Goal: Use online tool/utility: Utilize a website feature to perform a specific function

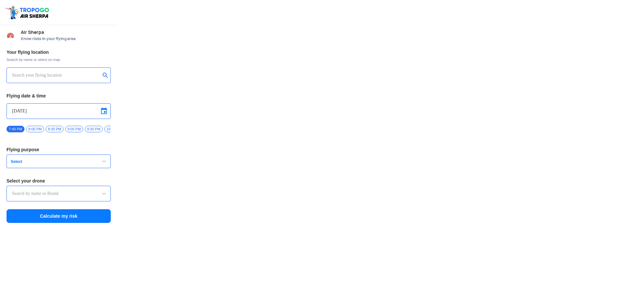
type input "Lookout VTOL_Tactical"
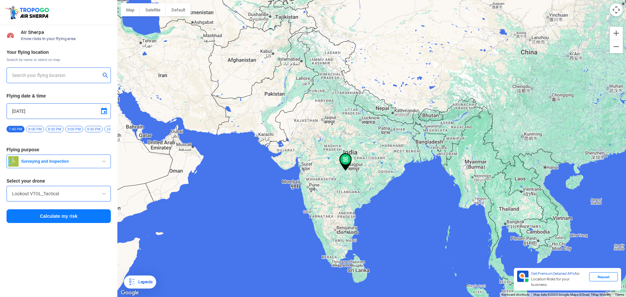
type input "[STREET_ADDRESS]"
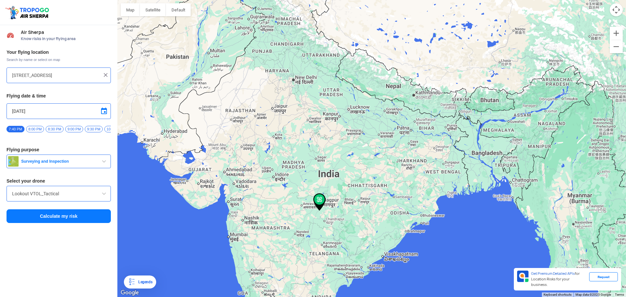
drag, startPoint x: 364, startPoint y: 135, endPoint x: 333, endPoint y: 143, distance: 31.2
click at [333, 143] on div at bounding box center [371, 148] width 508 height 297
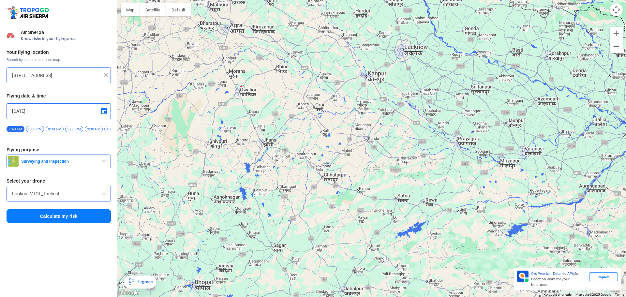
drag, startPoint x: 417, startPoint y: 78, endPoint x: 411, endPoint y: 78, distance: 6.8
click at [415, 78] on div at bounding box center [371, 148] width 508 height 297
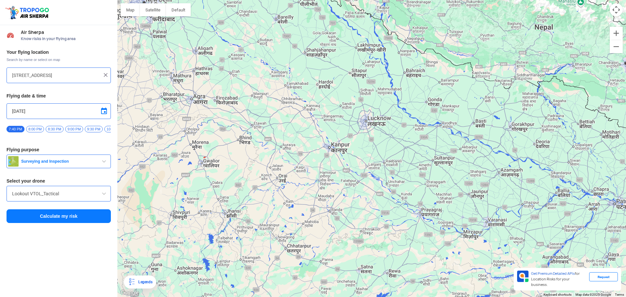
drag, startPoint x: 389, startPoint y: 86, endPoint x: 369, endPoint y: 154, distance: 70.8
click at [369, 154] on div at bounding box center [371, 148] width 508 height 297
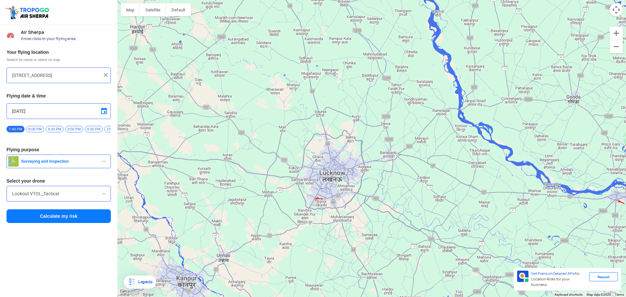
drag, startPoint x: 378, startPoint y: 115, endPoint x: 371, endPoint y: 215, distance: 100.9
click at [371, 215] on div at bounding box center [371, 148] width 508 height 297
click at [66, 79] on input "[STREET_ADDRESS]" at bounding box center [56, 75] width 88 height 8
click at [106, 76] on img at bounding box center [105, 75] width 7 height 7
click at [89, 74] on input "text" at bounding box center [56, 75] width 88 height 8
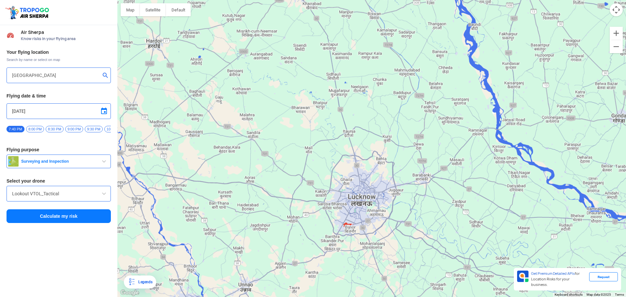
type input "[PERSON_NAME], Salat, [GEOGRAPHIC_DATA], [GEOGRAPHIC_DATA]"
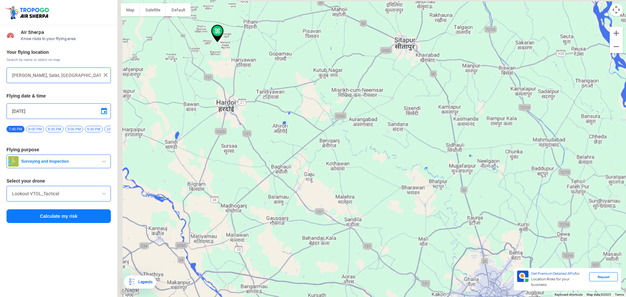
click at [54, 76] on input "[PERSON_NAME], Salat, [GEOGRAPHIC_DATA], [GEOGRAPHIC_DATA]" at bounding box center [56, 75] width 88 height 8
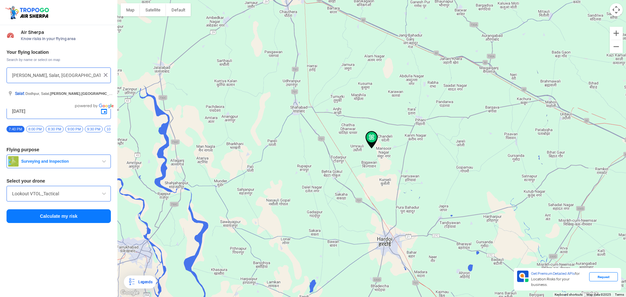
click at [103, 74] on img at bounding box center [105, 75] width 7 height 7
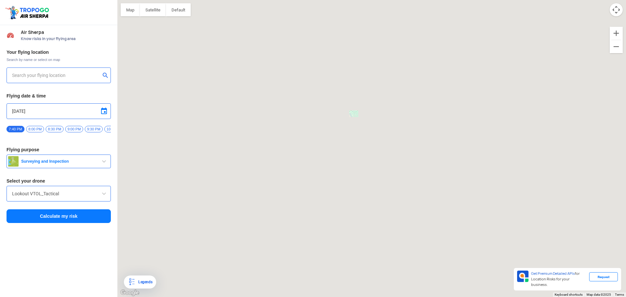
click at [95, 74] on input "text" at bounding box center [56, 75] width 88 height 8
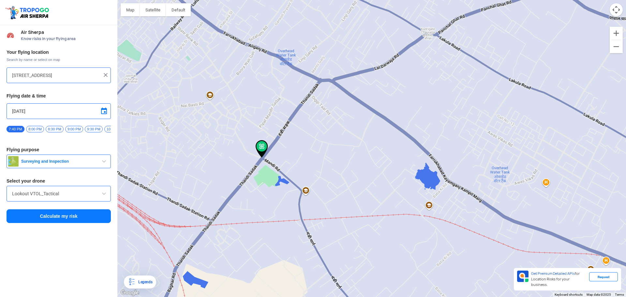
drag, startPoint x: 262, startPoint y: 139, endPoint x: 324, endPoint y: 121, distance: 64.3
click at [324, 121] on div at bounding box center [371, 148] width 508 height 297
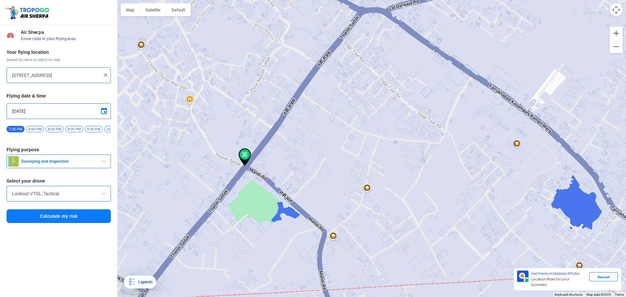
drag, startPoint x: 306, startPoint y: 139, endPoint x: 323, endPoint y: 132, distance: 18.4
click at [323, 132] on div at bounding box center [371, 148] width 508 height 297
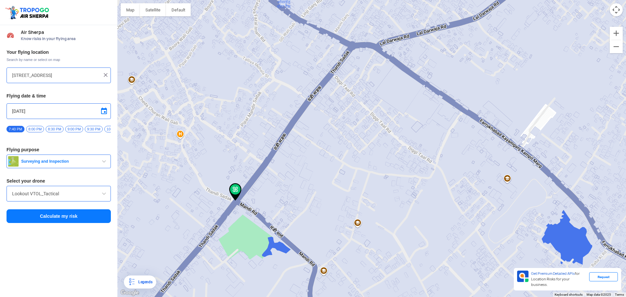
drag, startPoint x: 317, startPoint y: 169, endPoint x: 314, endPoint y: 172, distance: 3.9
click at [314, 172] on div at bounding box center [371, 148] width 508 height 297
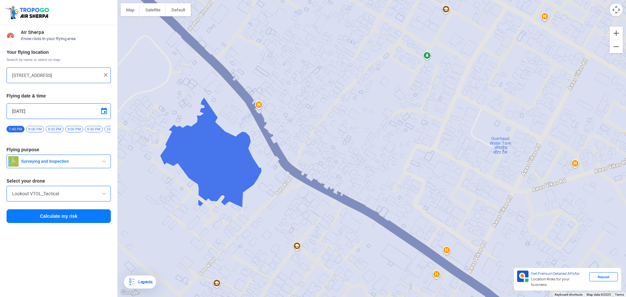
drag, startPoint x: 254, startPoint y: 139, endPoint x: 364, endPoint y: 102, distance: 115.9
click at [364, 102] on div at bounding box center [371, 148] width 508 height 297
click at [227, 153] on div at bounding box center [371, 148] width 508 height 297
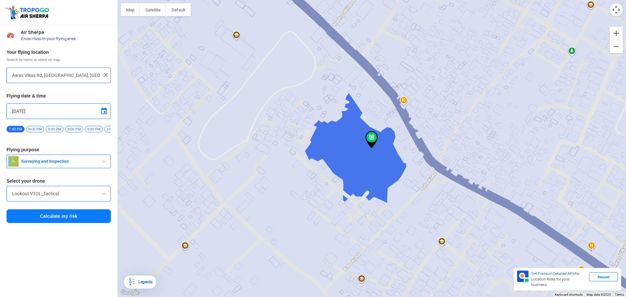
click at [371, 135] on img at bounding box center [371, 140] width 12 height 18
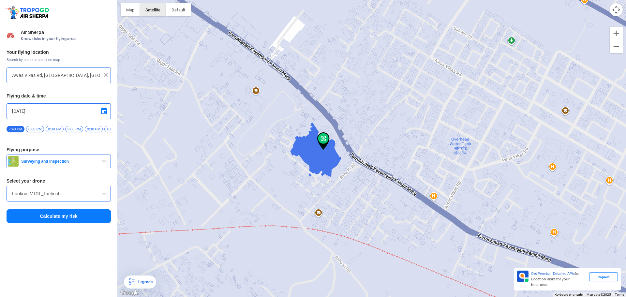
click at [155, 5] on button "Satellite" at bounding box center [153, 9] width 26 height 13
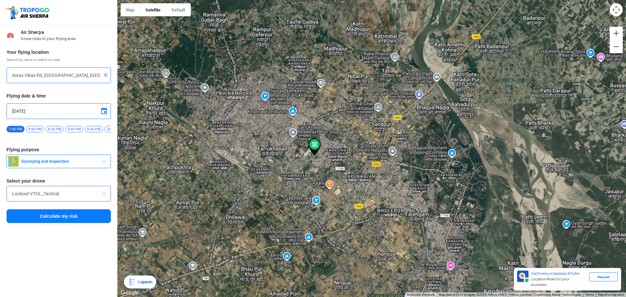
drag, startPoint x: 355, startPoint y: 98, endPoint x: 467, endPoint y: 147, distance: 122.6
click at [467, 149] on div at bounding box center [371, 148] width 508 height 297
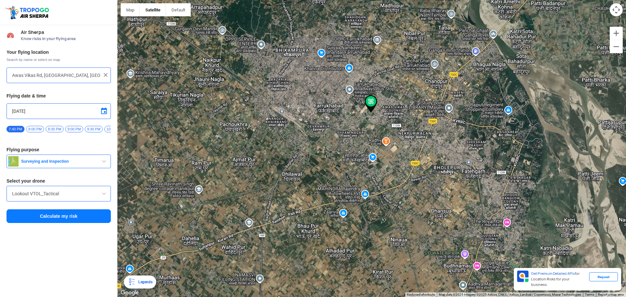
drag, startPoint x: 259, startPoint y: 142, endPoint x: 256, endPoint y: 138, distance: 4.8
click at [256, 138] on div at bounding box center [371, 148] width 508 height 297
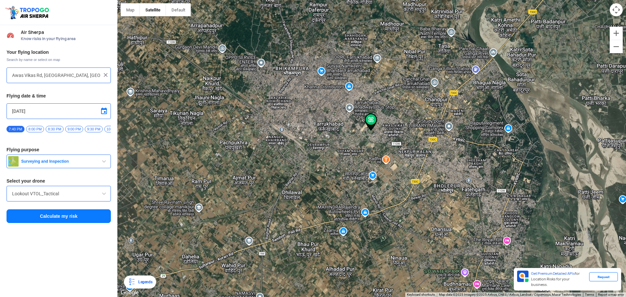
drag, startPoint x: 267, startPoint y: 164, endPoint x: 268, endPoint y: 168, distance: 4.3
click at [268, 168] on div at bounding box center [371, 148] width 508 height 297
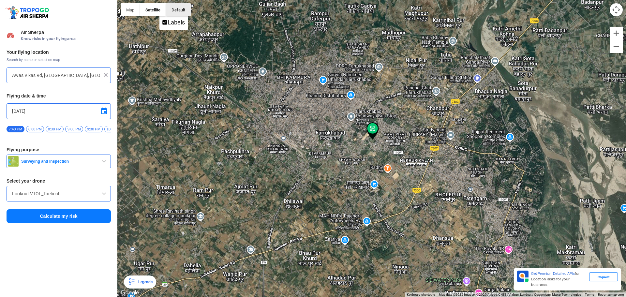
click at [174, 11] on button "button" at bounding box center [178, 9] width 25 height 13
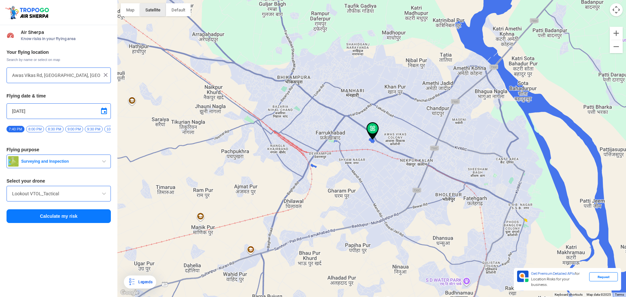
click at [162, 9] on button "Satellite" at bounding box center [153, 9] width 26 height 13
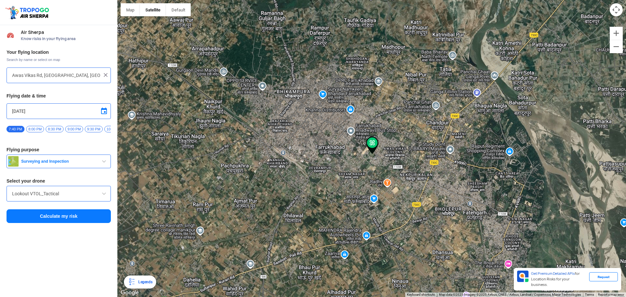
drag, startPoint x: 382, startPoint y: 107, endPoint x: 382, endPoint y: 121, distance: 14.3
click at [382, 121] on div at bounding box center [371, 148] width 508 height 297
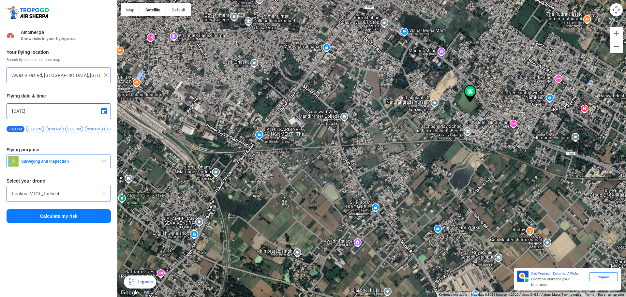
click at [338, 97] on div at bounding box center [371, 148] width 508 height 297
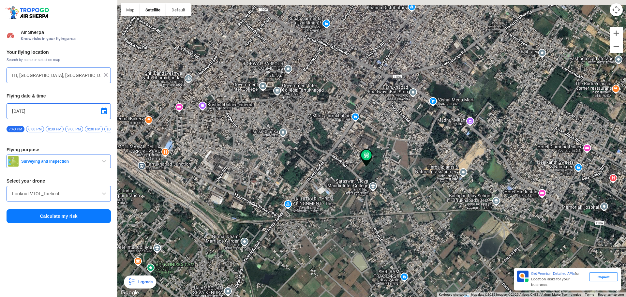
drag, startPoint x: 333, startPoint y: 164, endPoint x: 328, endPoint y: 191, distance: 26.8
click at [328, 191] on div at bounding box center [371, 148] width 508 height 297
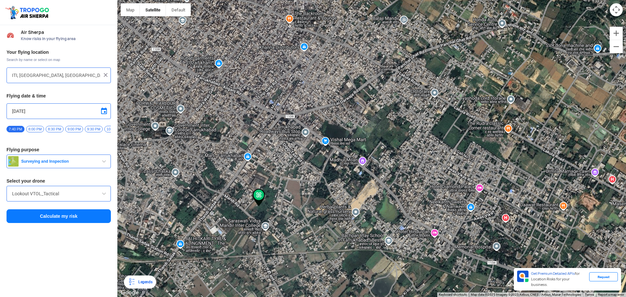
drag, startPoint x: 388, startPoint y: 103, endPoint x: 275, endPoint y: 138, distance: 118.2
click at [276, 138] on div at bounding box center [371, 148] width 508 height 297
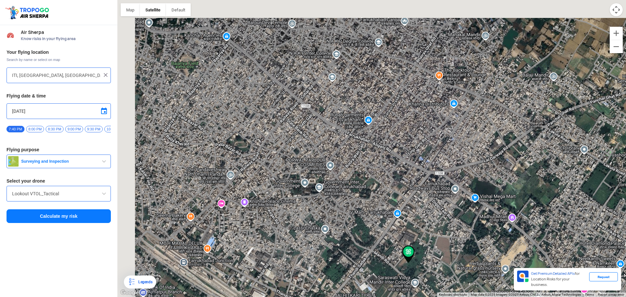
drag, startPoint x: 243, startPoint y: 120, endPoint x: 382, endPoint y: 125, distance: 139.3
click at [422, 168] on div at bounding box center [371, 148] width 508 height 297
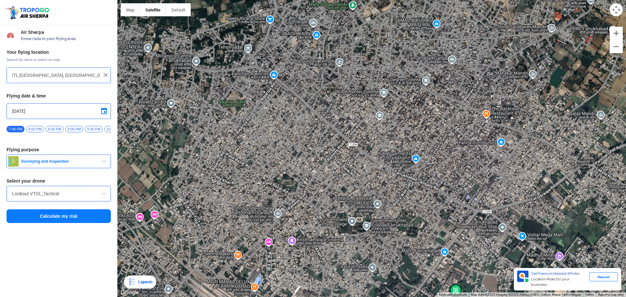
drag, startPoint x: 281, startPoint y: 55, endPoint x: 309, endPoint y: 86, distance: 41.3
click at [304, 86] on div at bounding box center [371, 148] width 508 height 297
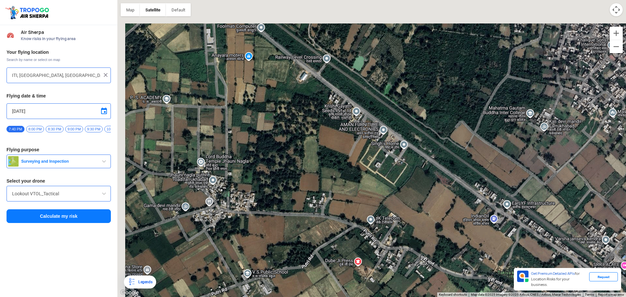
drag, startPoint x: 222, startPoint y: 91, endPoint x: 263, endPoint y: 142, distance: 65.9
click at [267, 142] on div at bounding box center [371, 148] width 508 height 297
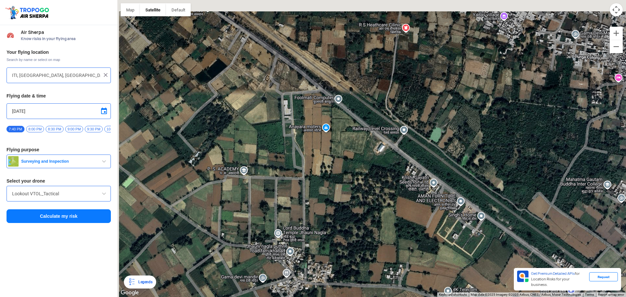
drag, startPoint x: 208, startPoint y: 89, endPoint x: 253, endPoint y: 134, distance: 64.5
click at [253, 134] on div at bounding box center [371, 148] width 508 height 297
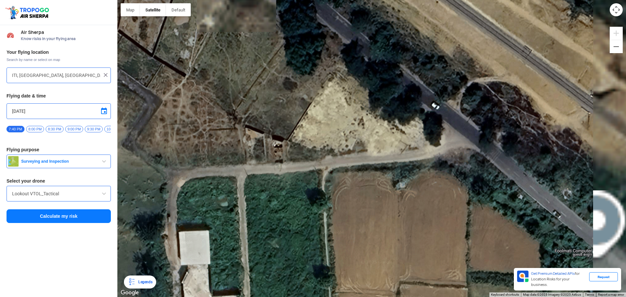
drag, startPoint x: 294, startPoint y: 97, endPoint x: 196, endPoint y: 164, distance: 119.6
click at [196, 164] on div at bounding box center [371, 148] width 508 height 297
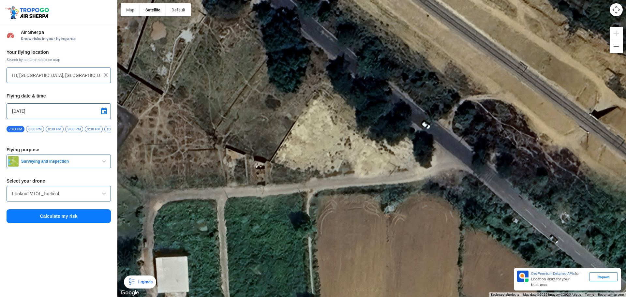
drag, startPoint x: 214, startPoint y: 161, endPoint x: 176, endPoint y: 199, distance: 53.7
click at [177, 199] on div at bounding box center [371, 148] width 508 height 297
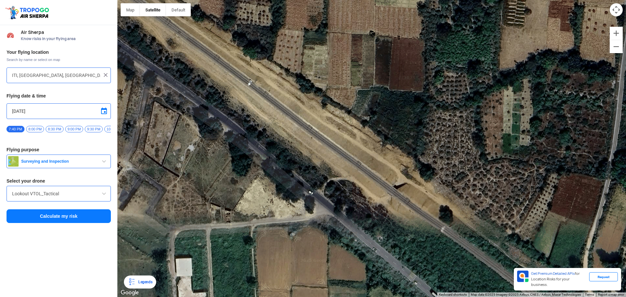
drag, startPoint x: 163, startPoint y: 138, endPoint x: 260, endPoint y: 207, distance: 119.2
click at [257, 208] on div at bounding box center [371, 148] width 508 height 297
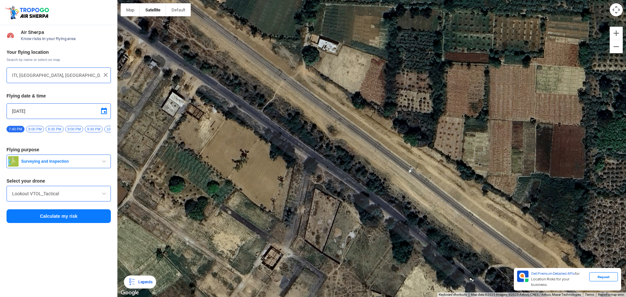
drag, startPoint x: 211, startPoint y: 154, endPoint x: 266, endPoint y: 171, distance: 57.4
click at [277, 181] on div at bounding box center [371, 148] width 508 height 297
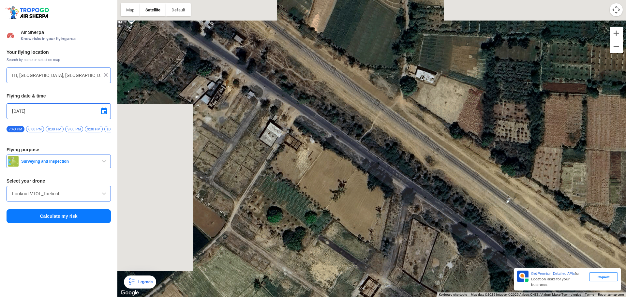
drag, startPoint x: 188, startPoint y: 120, endPoint x: 299, endPoint y: 159, distance: 117.8
click at [302, 159] on div at bounding box center [371, 148] width 508 height 297
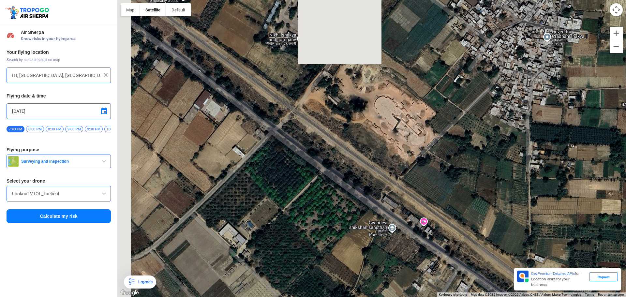
drag, startPoint x: 307, startPoint y: 170, endPoint x: 337, endPoint y: 232, distance: 68.8
click at [337, 232] on div at bounding box center [371, 148] width 508 height 297
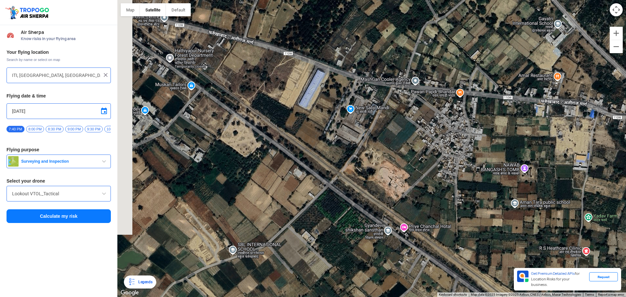
drag, startPoint x: 264, startPoint y: 167, endPoint x: 336, endPoint y: 208, distance: 82.7
click at [332, 216] on div at bounding box center [371, 148] width 508 height 297
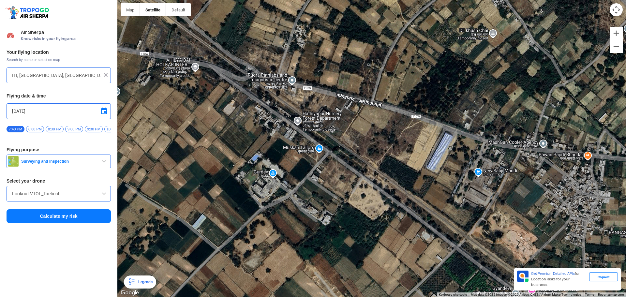
drag, startPoint x: 322, startPoint y: 166, endPoint x: 357, endPoint y: 180, distance: 38.1
click at [357, 180] on div at bounding box center [371, 148] width 508 height 297
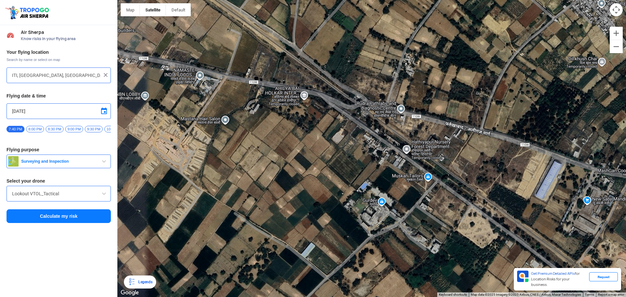
drag, startPoint x: 302, startPoint y: 125, endPoint x: 242, endPoint y: 79, distance: 76.0
click at [242, 80] on div at bounding box center [371, 148] width 508 height 297
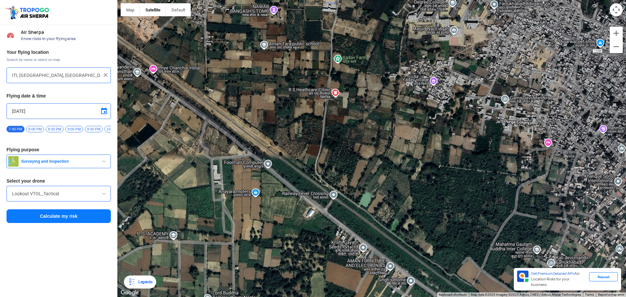
drag, startPoint x: 263, startPoint y: 114, endPoint x: 244, endPoint y: 86, distance: 33.8
click at [246, 90] on div at bounding box center [371, 148] width 508 height 297
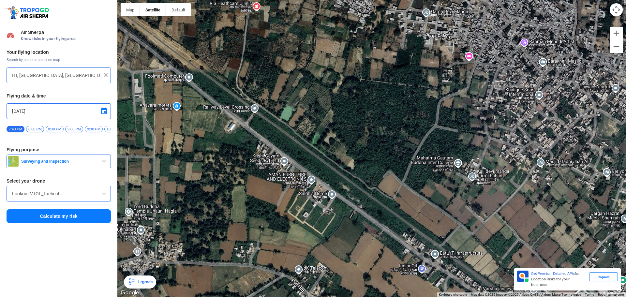
drag, startPoint x: 277, startPoint y: 127, endPoint x: 214, endPoint y: 60, distance: 92.2
click at [225, 79] on div at bounding box center [371, 148] width 508 height 297
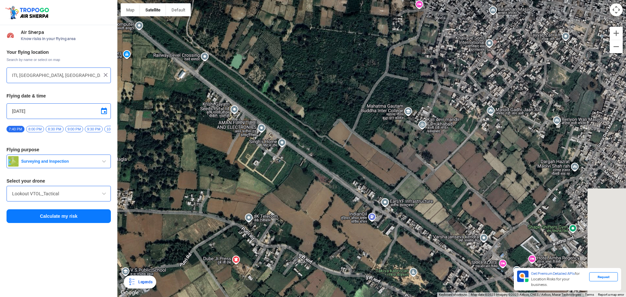
click at [270, 99] on div at bounding box center [371, 148] width 508 height 297
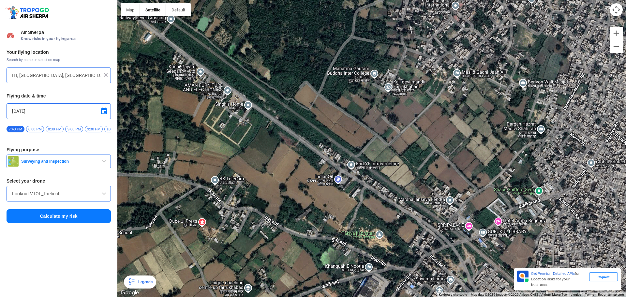
drag, startPoint x: 253, startPoint y: 93, endPoint x: 213, endPoint y: 63, distance: 49.8
click at [225, 68] on div at bounding box center [371, 148] width 508 height 297
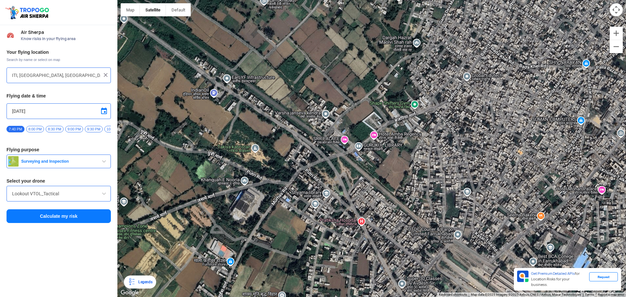
drag, startPoint x: 251, startPoint y: 99, endPoint x: 216, endPoint y: 63, distance: 50.0
click at [216, 63] on div at bounding box center [371, 148] width 508 height 297
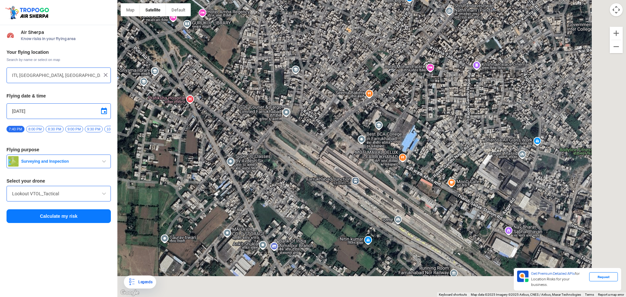
drag, startPoint x: 331, startPoint y: 126, endPoint x: 232, endPoint y: 82, distance: 108.4
click at [232, 82] on div at bounding box center [371, 148] width 508 height 297
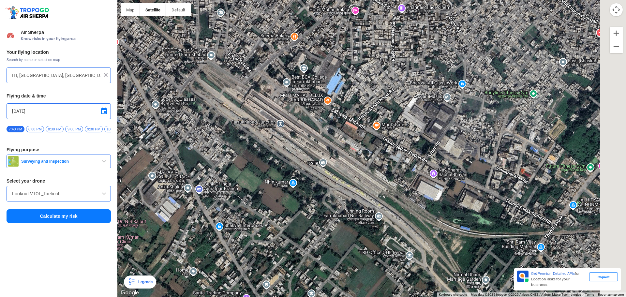
drag, startPoint x: 342, startPoint y: 119, endPoint x: 296, endPoint y: 79, distance: 61.6
click at [296, 81] on div at bounding box center [371, 148] width 508 height 297
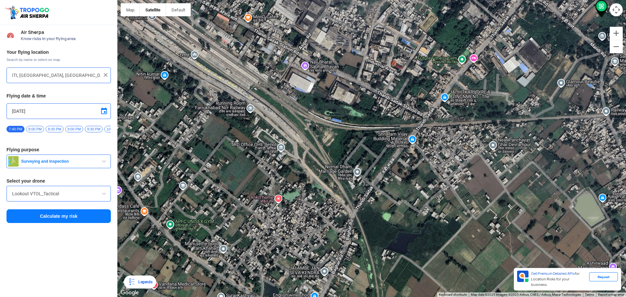
drag, startPoint x: 359, startPoint y: 120, endPoint x: 352, endPoint y: 120, distance: 7.5
click at [352, 120] on div at bounding box center [371, 148] width 508 height 297
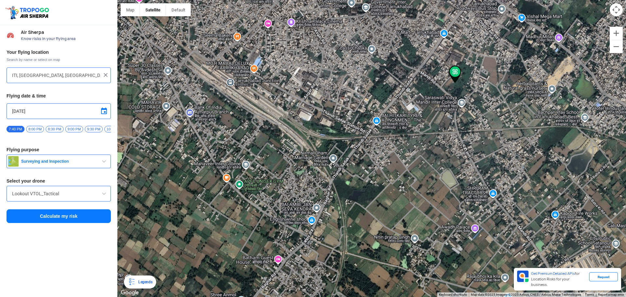
drag, startPoint x: 415, startPoint y: 134, endPoint x: 402, endPoint y: 147, distance: 18.0
click at [402, 147] on div at bounding box center [371, 148] width 508 height 297
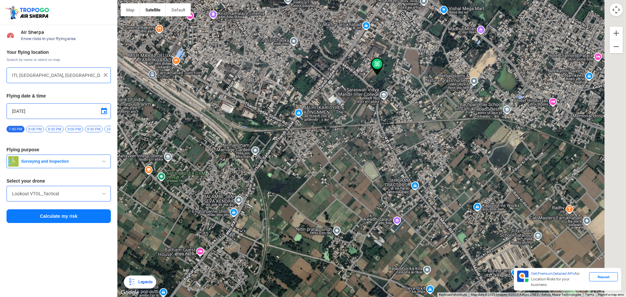
drag, startPoint x: 359, startPoint y: 157, endPoint x: 261, endPoint y: 163, distance: 98.5
click at [261, 163] on div at bounding box center [371, 148] width 508 height 297
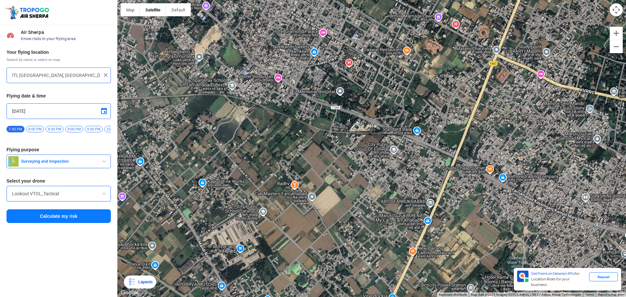
drag, startPoint x: 377, startPoint y: 176, endPoint x: 251, endPoint y: 136, distance: 132.5
click at [251, 136] on div at bounding box center [371, 148] width 508 height 297
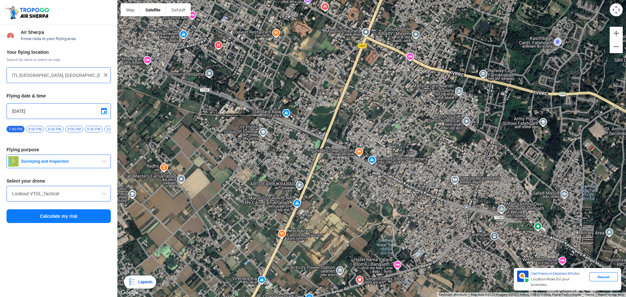
drag, startPoint x: 314, startPoint y: 171, endPoint x: 312, endPoint y: 194, distance: 23.2
click at [312, 194] on div at bounding box center [371, 148] width 508 height 297
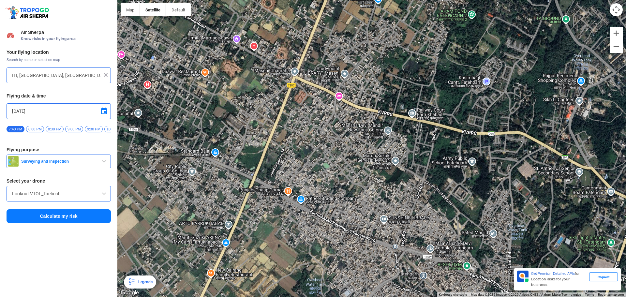
drag, startPoint x: 338, startPoint y: 125, endPoint x: 272, endPoint y: 133, distance: 66.6
click at [272, 133] on div at bounding box center [371, 148] width 508 height 297
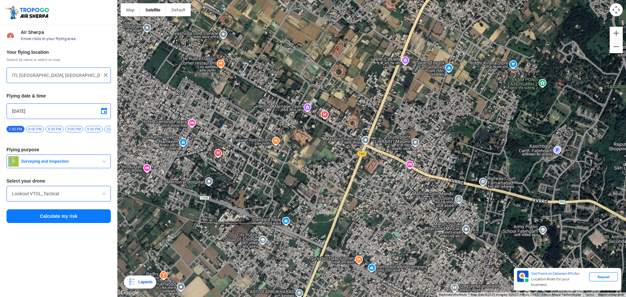
drag, startPoint x: 251, startPoint y: 136, endPoint x: 289, endPoint y: 178, distance: 57.0
click at [289, 178] on div at bounding box center [371, 148] width 508 height 297
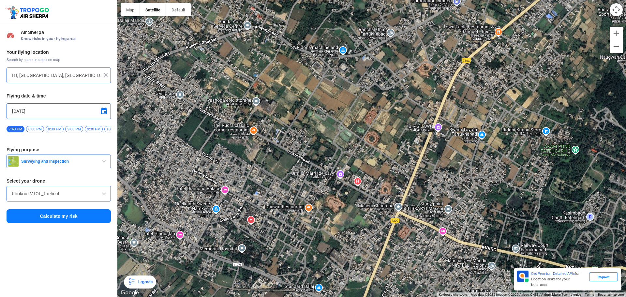
drag, startPoint x: 278, startPoint y: 151, endPoint x: 304, endPoint y: 209, distance: 62.7
click at [304, 208] on div at bounding box center [371, 148] width 508 height 297
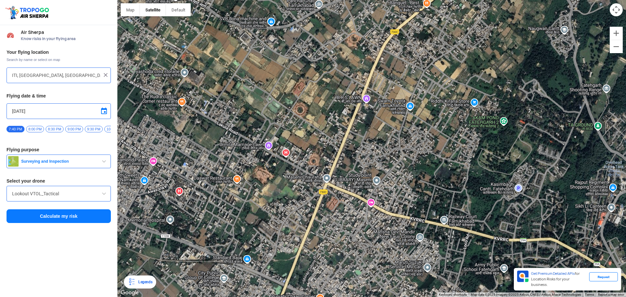
drag, startPoint x: 350, startPoint y: 224, endPoint x: 304, endPoint y: 203, distance: 50.5
click at [304, 203] on div at bounding box center [371, 148] width 508 height 297
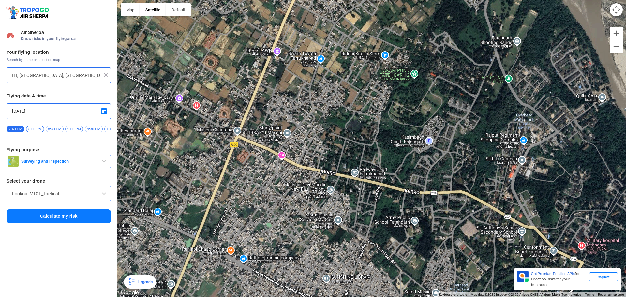
drag, startPoint x: 378, startPoint y: 232, endPoint x: 286, endPoint y: 178, distance: 107.1
click at [288, 184] on div at bounding box center [371, 148] width 508 height 297
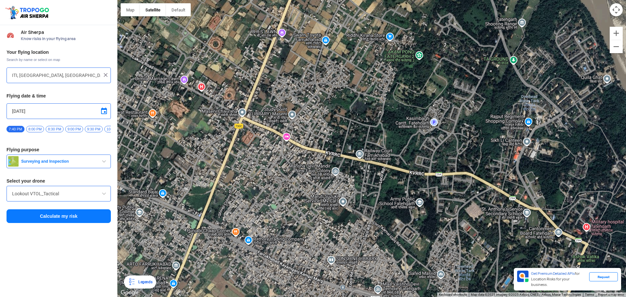
click at [282, 200] on div at bounding box center [371, 148] width 508 height 297
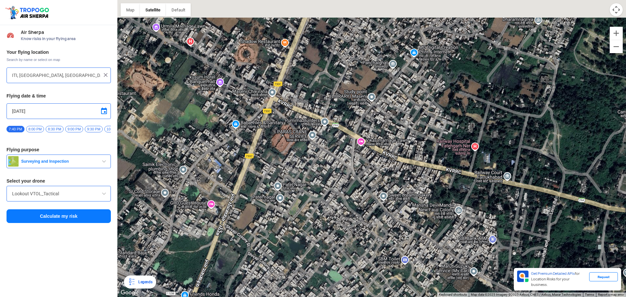
drag, startPoint x: 275, startPoint y: 157, endPoint x: 283, endPoint y: 162, distance: 9.6
click at [283, 162] on div at bounding box center [371, 148] width 508 height 297
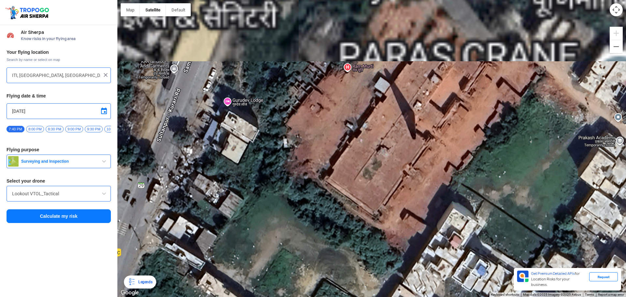
drag, startPoint x: 348, startPoint y: 128, endPoint x: 348, endPoint y: 172, distance: 44.3
click at [348, 172] on div at bounding box center [371, 148] width 508 height 297
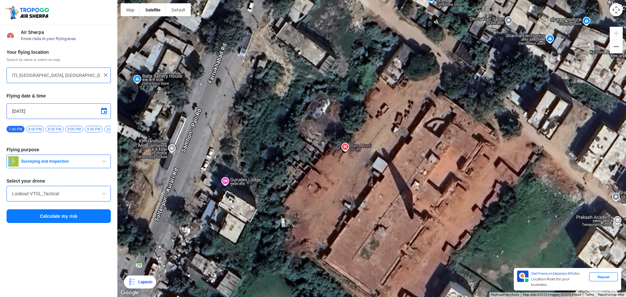
drag, startPoint x: 346, startPoint y: 100, endPoint x: 332, endPoint y: 172, distance: 73.3
click at [332, 172] on div at bounding box center [371, 148] width 508 height 297
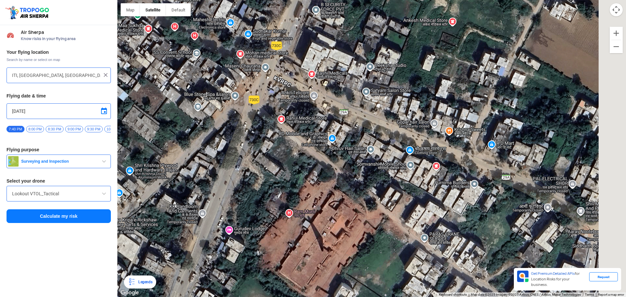
drag, startPoint x: 316, startPoint y: 146, endPoint x: 261, endPoint y: 163, distance: 57.5
click at [267, 173] on div at bounding box center [371, 148] width 508 height 297
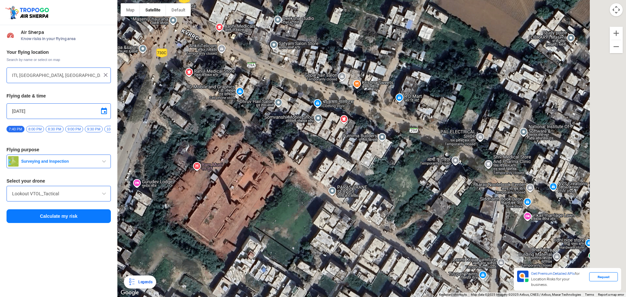
drag, startPoint x: 548, startPoint y: 177, endPoint x: 477, endPoint y: 142, distance: 79.1
click at [478, 143] on div at bounding box center [371, 148] width 508 height 297
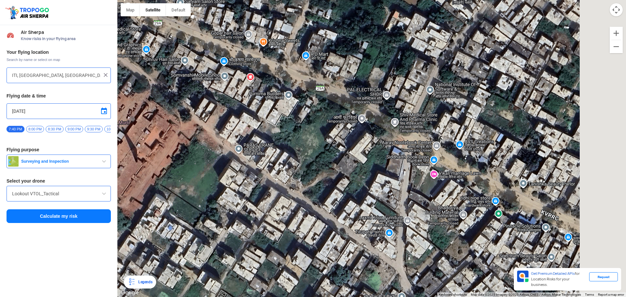
drag, startPoint x: 575, startPoint y: 185, endPoint x: 470, endPoint y: 140, distance: 114.5
click at [473, 143] on div at bounding box center [371, 148] width 508 height 297
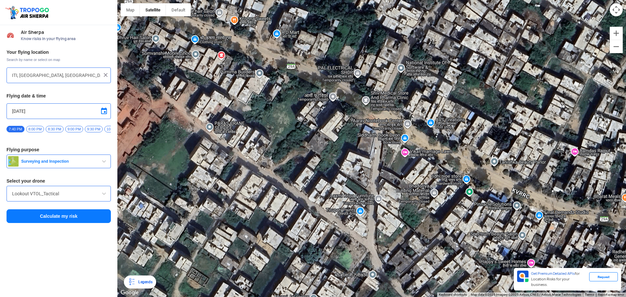
drag, startPoint x: 491, startPoint y: 240, endPoint x: 479, endPoint y: 218, distance: 24.2
click at [479, 218] on div at bounding box center [371, 148] width 508 height 297
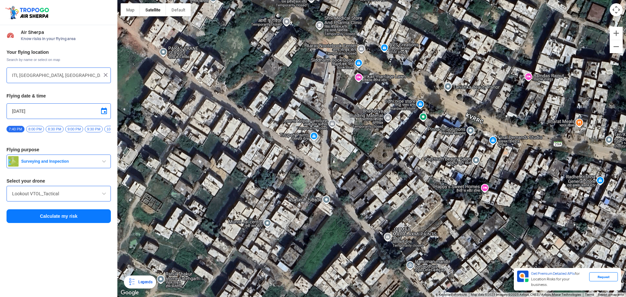
drag, startPoint x: 364, startPoint y: 201, endPoint x: 325, endPoint y: 135, distance: 76.5
click at [325, 135] on div at bounding box center [371, 148] width 508 height 297
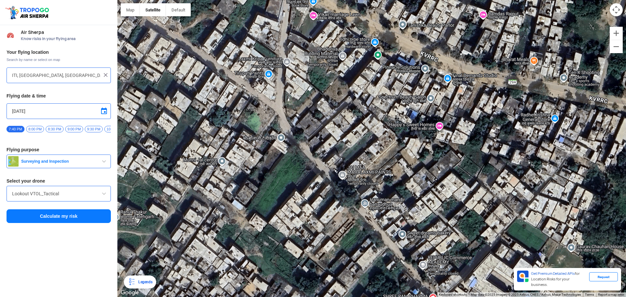
drag, startPoint x: 339, startPoint y: 170, endPoint x: 299, endPoint y: 121, distance: 63.2
click at [299, 121] on div at bounding box center [371, 148] width 508 height 297
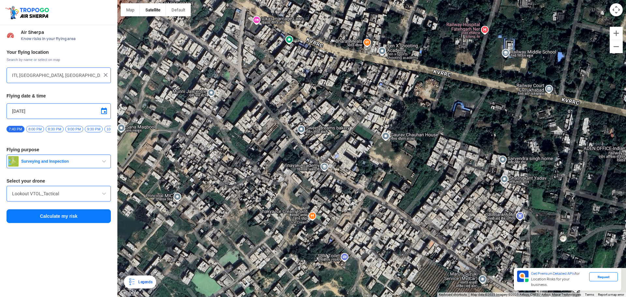
drag, startPoint x: 332, startPoint y: 162, endPoint x: 295, endPoint y: 122, distance: 54.4
click at [295, 122] on div at bounding box center [371, 148] width 508 height 297
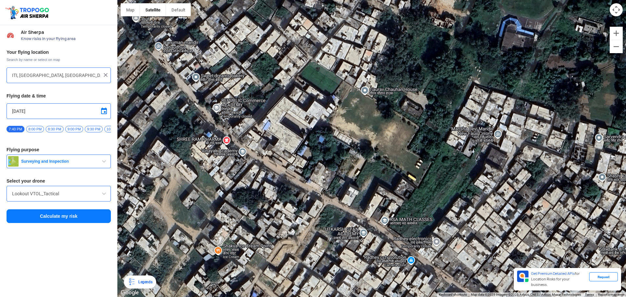
drag, startPoint x: 404, startPoint y: 170, endPoint x: 367, endPoint y: 145, distance: 45.0
click at [367, 145] on div at bounding box center [371, 148] width 508 height 297
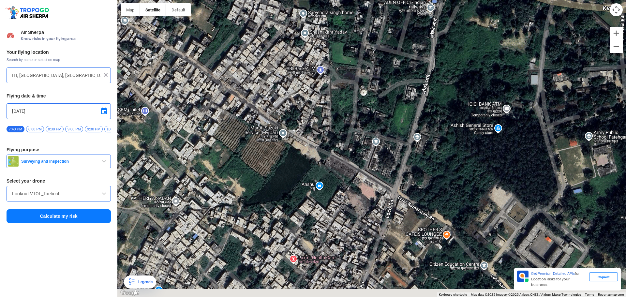
drag, startPoint x: 414, startPoint y: 212, endPoint x: 269, endPoint y: 100, distance: 183.3
click at [269, 100] on div at bounding box center [371, 148] width 508 height 297
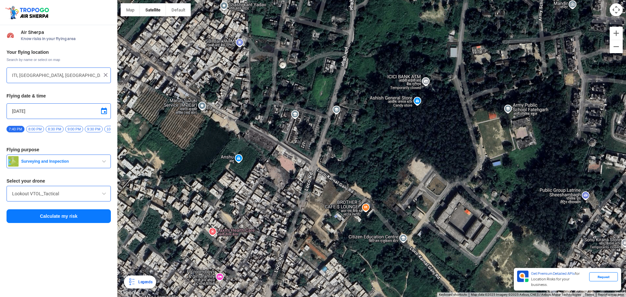
drag, startPoint x: 366, startPoint y: 201, endPoint x: 294, endPoint y: 185, distance: 74.4
click at [294, 188] on div at bounding box center [371, 148] width 508 height 297
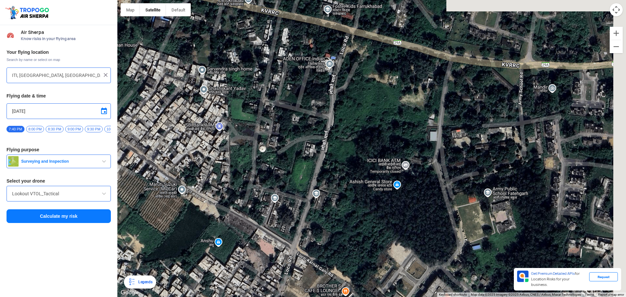
drag, startPoint x: 323, startPoint y: 81, endPoint x: 301, endPoint y: 113, distance: 38.5
click at [301, 142] on div at bounding box center [371, 148] width 508 height 297
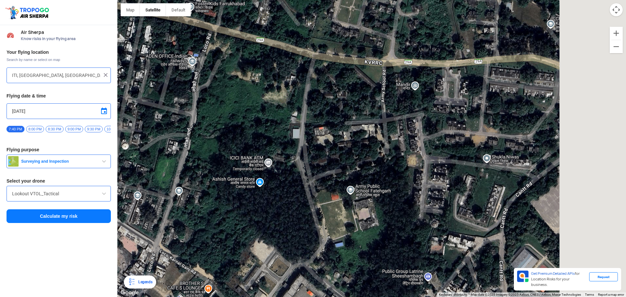
drag, startPoint x: 402, startPoint y: 87, endPoint x: 250, endPoint y: 79, distance: 151.7
click at [250, 79] on div at bounding box center [371, 148] width 508 height 297
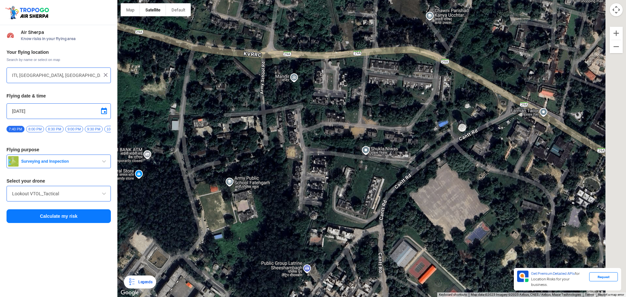
drag, startPoint x: 287, startPoint y: 81, endPoint x: 240, endPoint y: 88, distance: 47.2
click at [240, 88] on div at bounding box center [371, 148] width 508 height 297
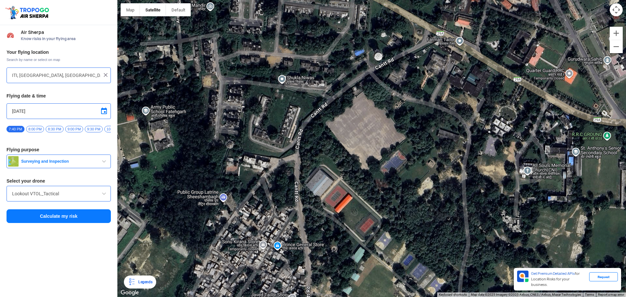
drag, startPoint x: 434, startPoint y: 152, endPoint x: 398, endPoint y: 73, distance: 87.1
click at [397, 75] on div at bounding box center [371, 148] width 508 height 297
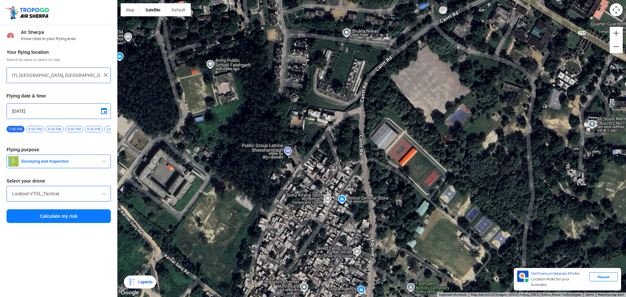
drag, startPoint x: 309, startPoint y: 148, endPoint x: 381, endPoint y: 108, distance: 82.7
click at [381, 108] on div at bounding box center [371, 148] width 508 height 297
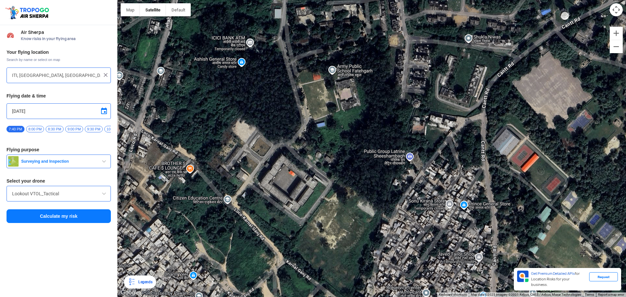
drag, startPoint x: 237, startPoint y: 131, endPoint x: 344, endPoint y: 136, distance: 108.0
click at [344, 136] on div at bounding box center [371, 148] width 508 height 297
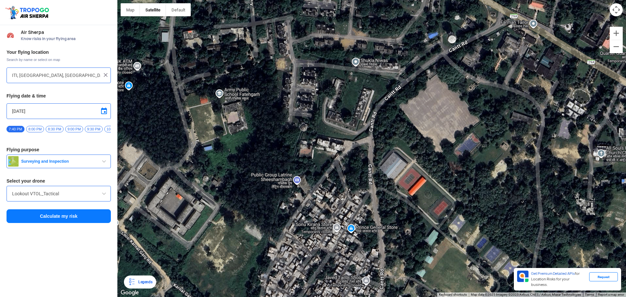
drag, startPoint x: 408, startPoint y: 137, endPoint x: 362, endPoint y: 171, distance: 57.5
click at [362, 171] on div at bounding box center [371, 148] width 508 height 297
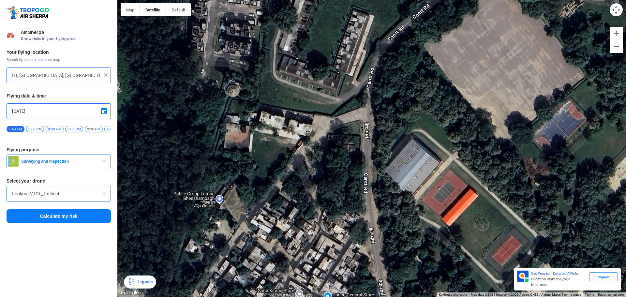
drag, startPoint x: 353, startPoint y: 189, endPoint x: 327, endPoint y: 151, distance: 46.4
click at [327, 151] on div at bounding box center [371, 148] width 508 height 297
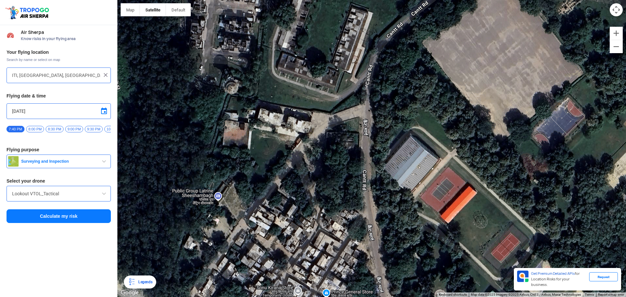
click at [295, 125] on div at bounding box center [371, 148] width 508 height 297
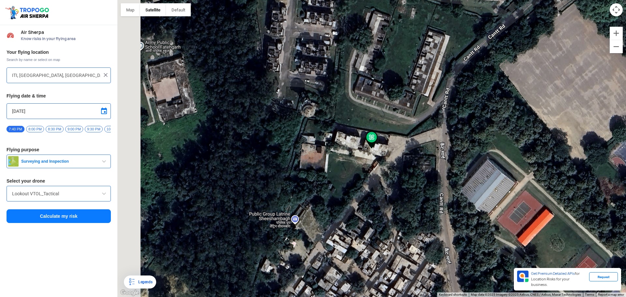
type input "[PERSON_NAME], [GEOGRAPHIC_DATA], [GEOGRAPHIC_DATA], [GEOGRAPHIC_DATA], [GEOGRA…"
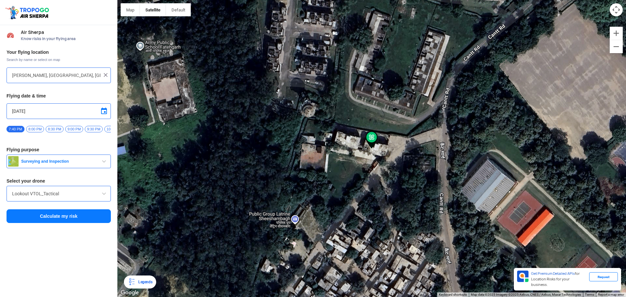
click at [78, 218] on button "Calculate my risk" at bounding box center [59, 216] width 104 height 14
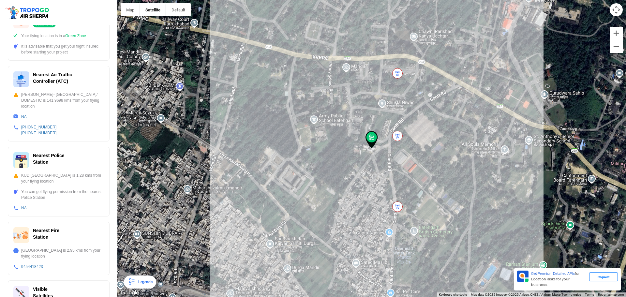
scroll to position [159, 0]
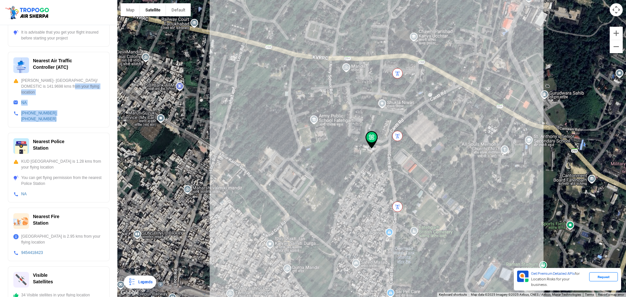
drag, startPoint x: 62, startPoint y: 89, endPoint x: 58, endPoint y: 113, distance: 24.7
click at [58, 116] on div "Nearest Air Traffic Controller (ATC) [PERSON_NAME]- [GEOGRAPHIC_DATA]/ DOMESTIC…" at bounding box center [59, 90] width 102 height 76
click at [63, 110] on div "[PHONE_NUMBER] [PHONE_NUMBER]" at bounding box center [58, 116] width 91 height 12
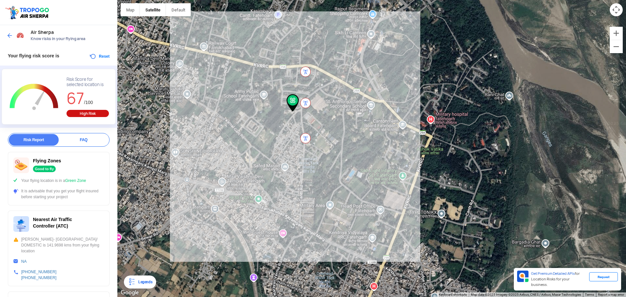
click at [167, 170] on div at bounding box center [371, 148] width 508 height 297
click at [168, 167] on div at bounding box center [371, 148] width 508 height 297
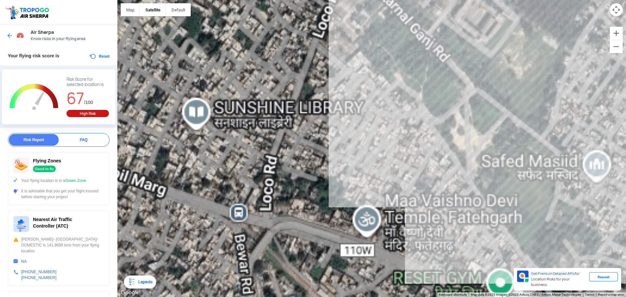
click at [185, 150] on div at bounding box center [371, 148] width 508 height 297
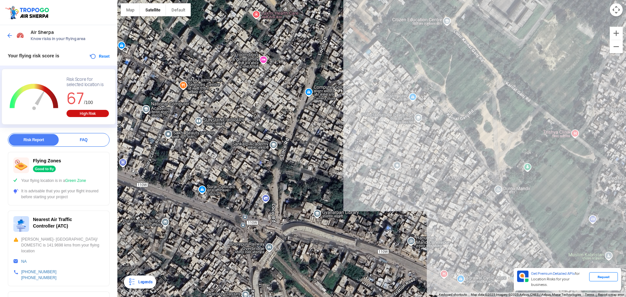
click at [185, 150] on div at bounding box center [371, 148] width 508 height 297
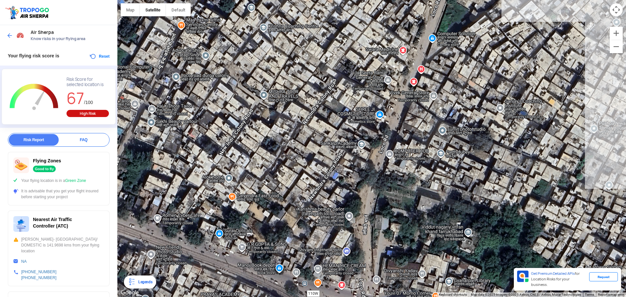
click at [245, 136] on div at bounding box center [371, 148] width 508 height 297
click at [77, 139] on div "FAQ" at bounding box center [84, 140] width 50 height 12
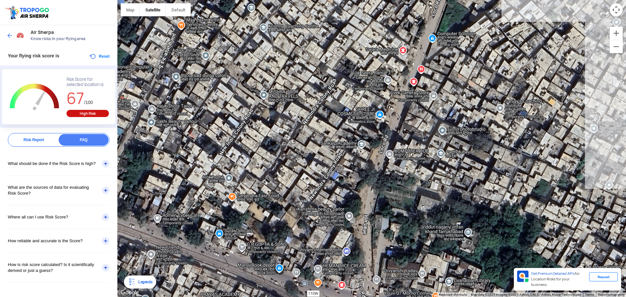
click at [107, 162] on div "What should be done if the Risk Score is high?" at bounding box center [59, 163] width 102 height 23
